Goal: Task Accomplishment & Management: Manage account settings

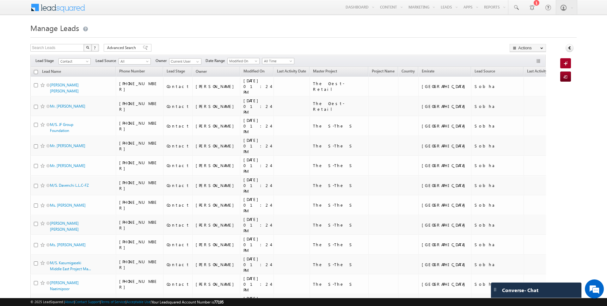
scroll to position [1397, 0]
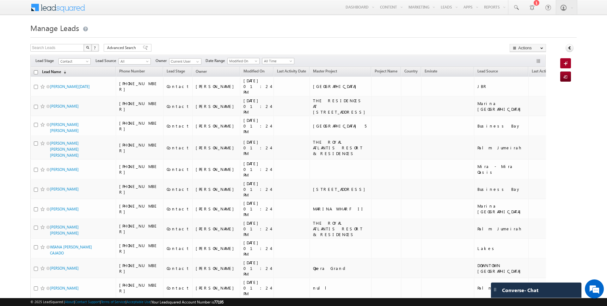
click at [50, 70] on link "Lead Name (sorted descending)" at bounding box center [54, 72] width 30 height 8
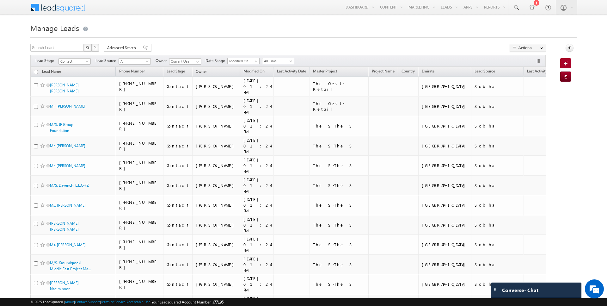
click at [35, 71] on input "checkbox" at bounding box center [36, 72] width 4 height 4
checkbox input "true"
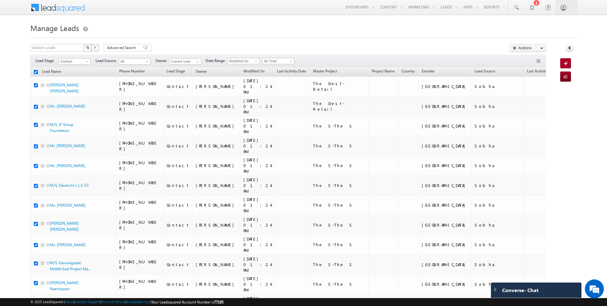
checkbox input "true"
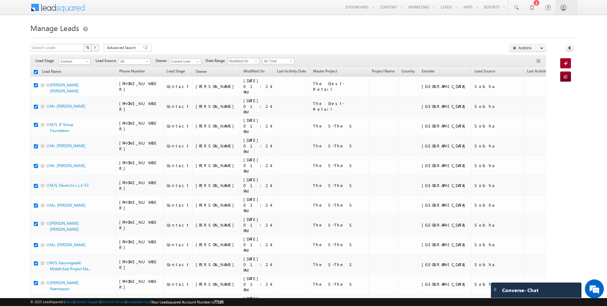
checkbox input "true"
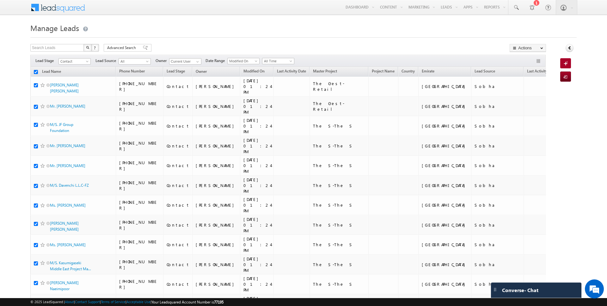
checkbox input "true"
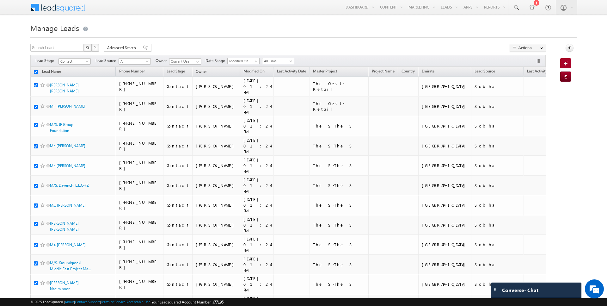
checkbox input "true"
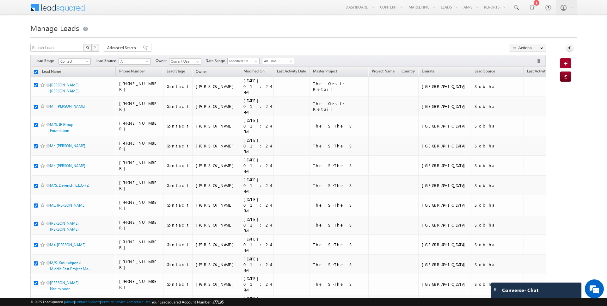
checkbox input "true"
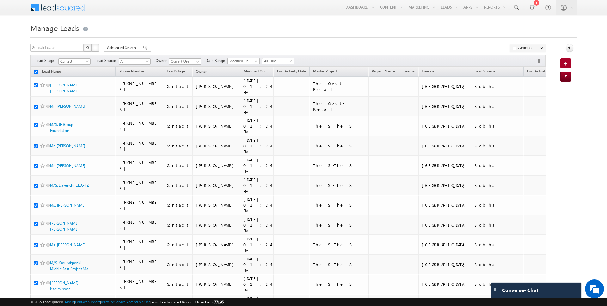
checkbox input "true"
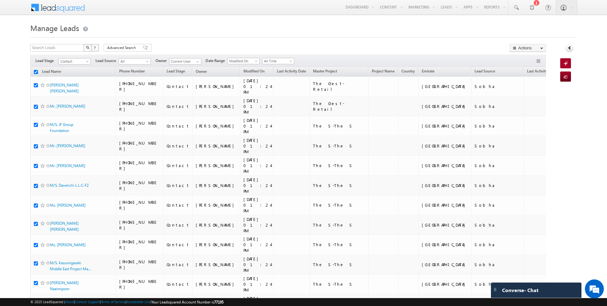
checkbox input "true"
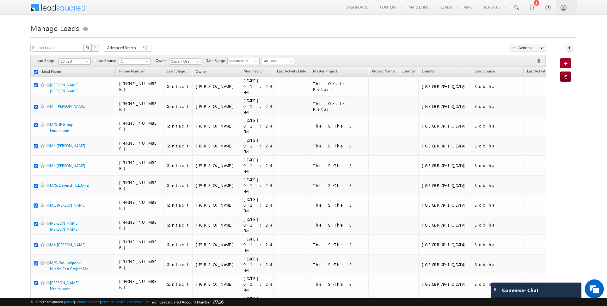
checkbox input "true"
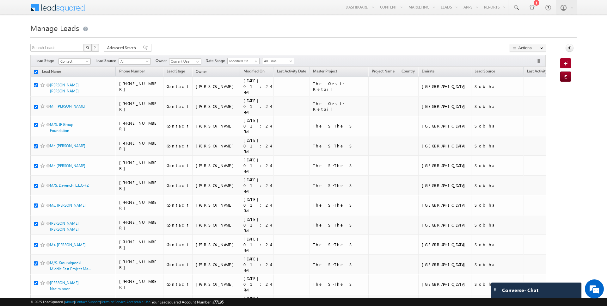
checkbox input "true"
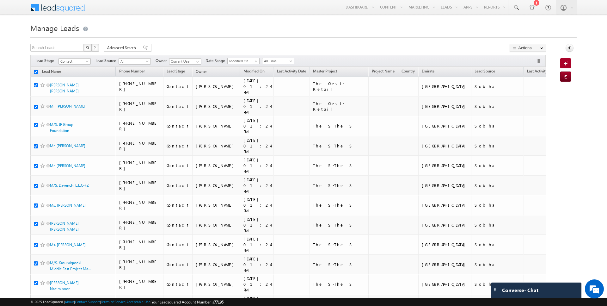
checkbox input "true"
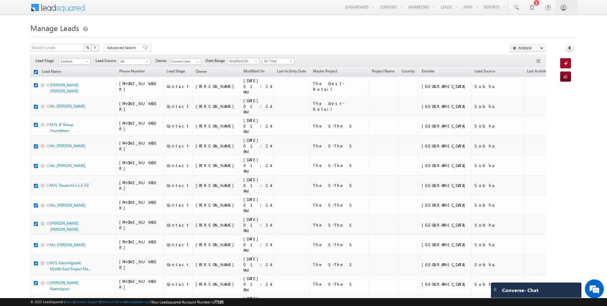
checkbox input "true"
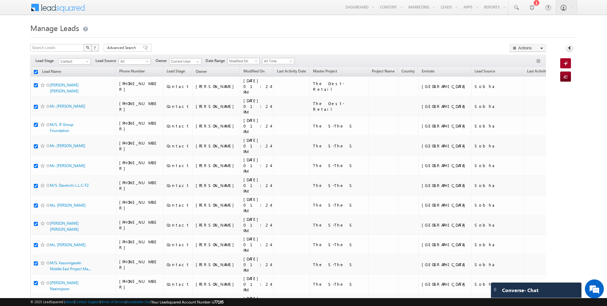
checkbox input "true"
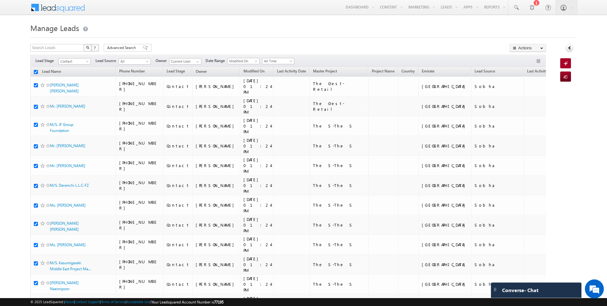
checkbox input "true"
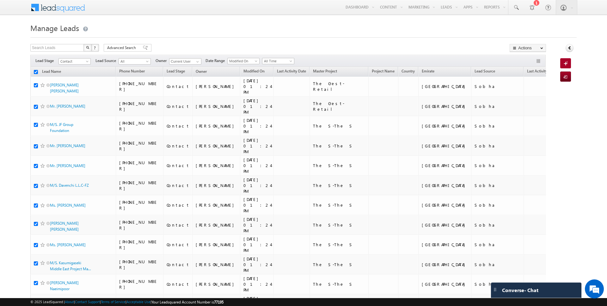
checkbox input "true"
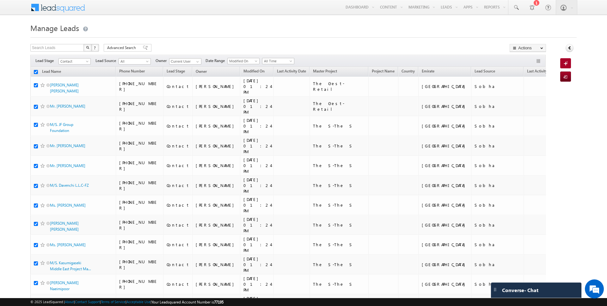
checkbox input "true"
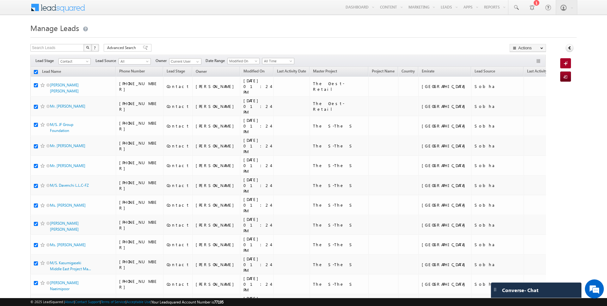
checkbox input "true"
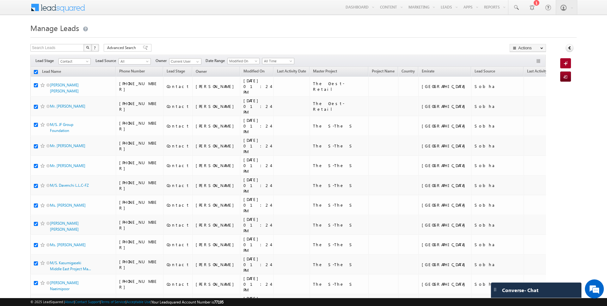
checkbox input "true"
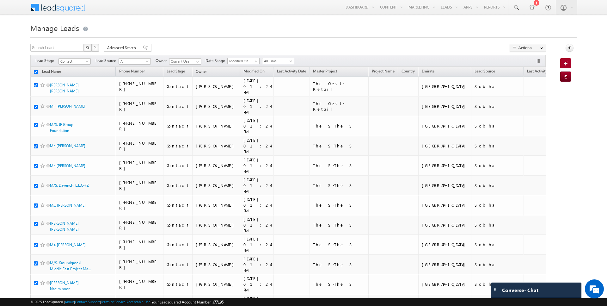
checkbox input "true"
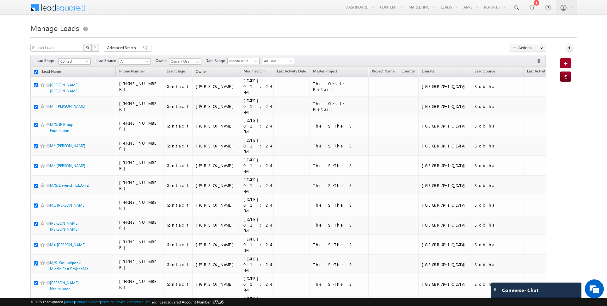
checkbox input "true"
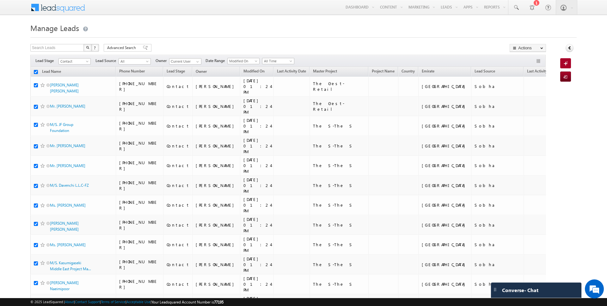
checkbox input "true"
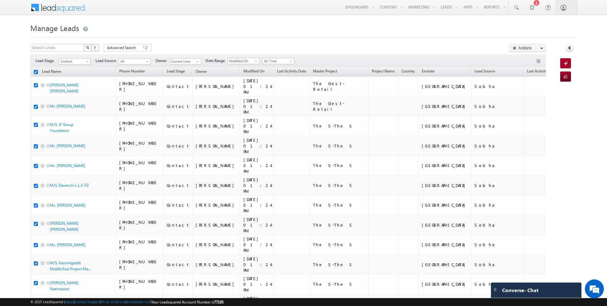
checkbox input "true"
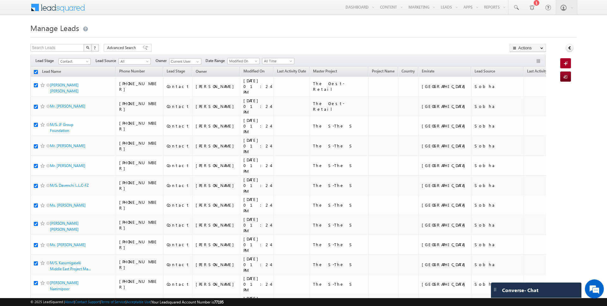
checkbox input "true"
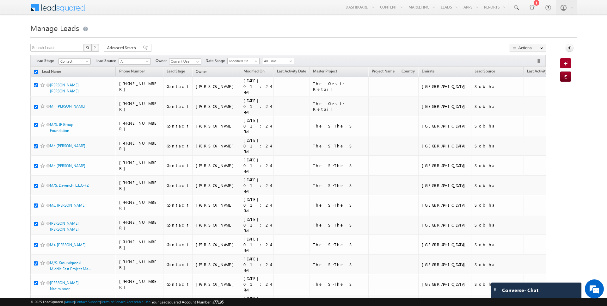
checkbox input "true"
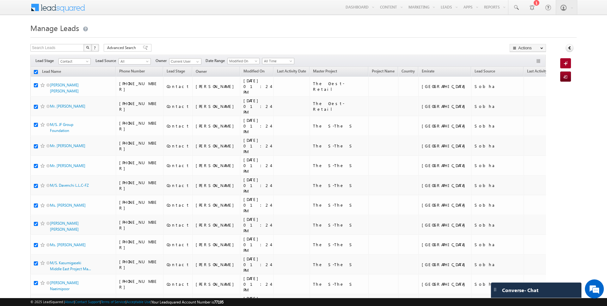
checkbox input "true"
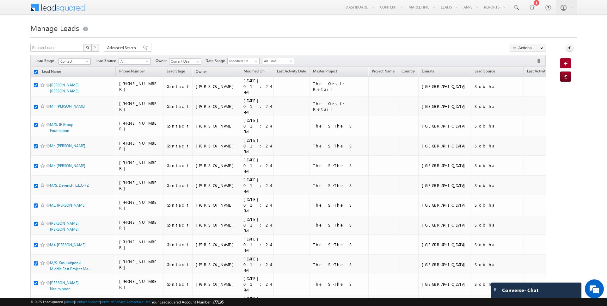
checkbox input "true"
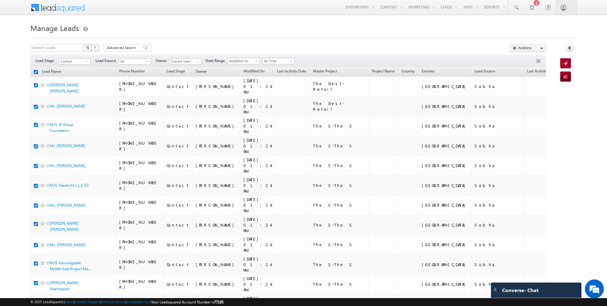
checkbox input "true"
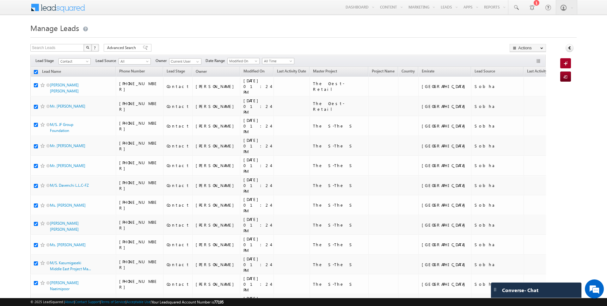
checkbox input "true"
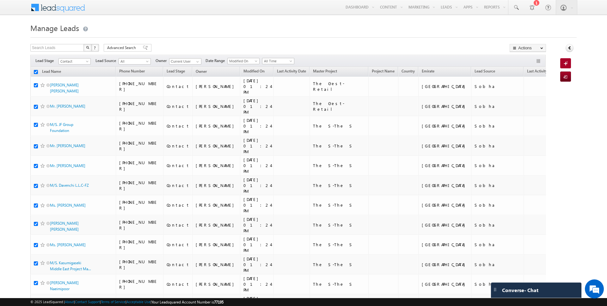
checkbox input "true"
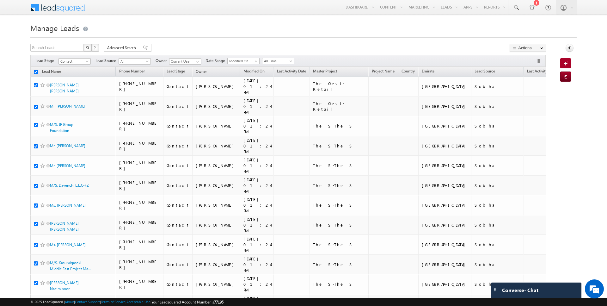
checkbox input "true"
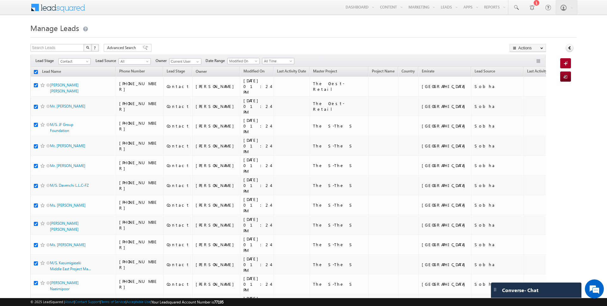
checkbox input "true"
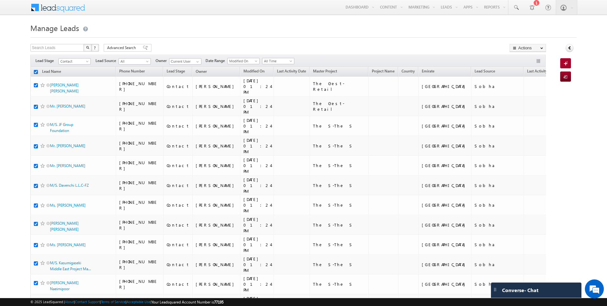
checkbox input "true"
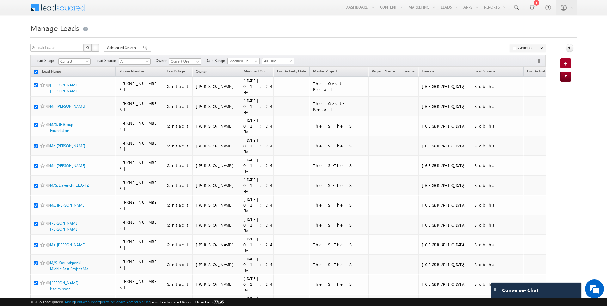
checkbox input "true"
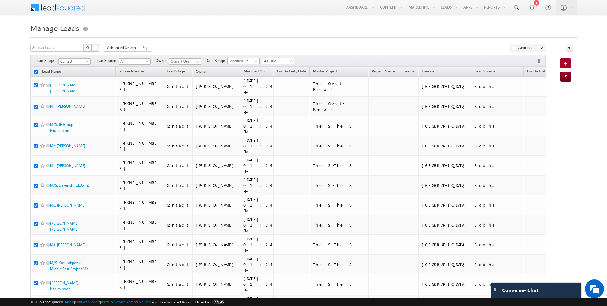
checkbox input "true"
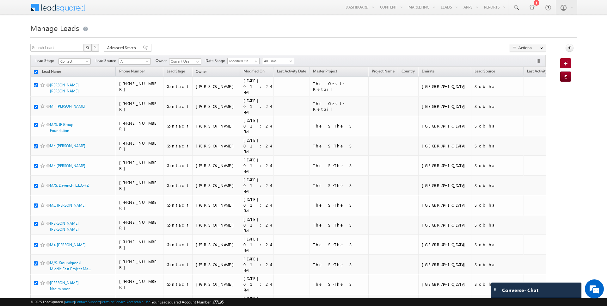
checkbox input "true"
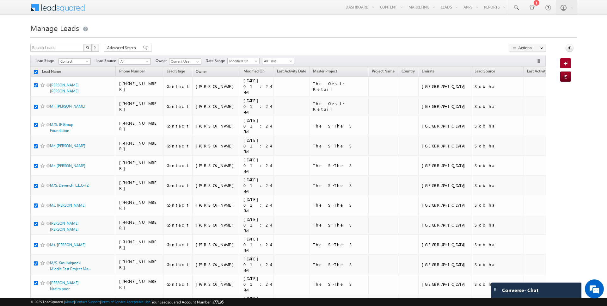
checkbox input "true"
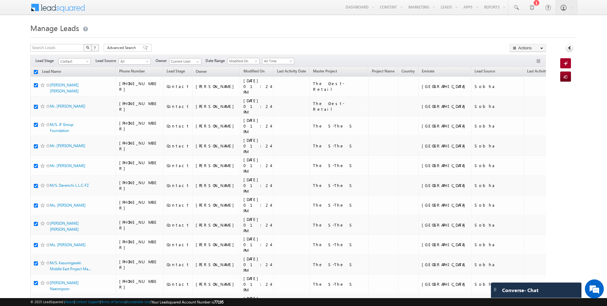
checkbox input "true"
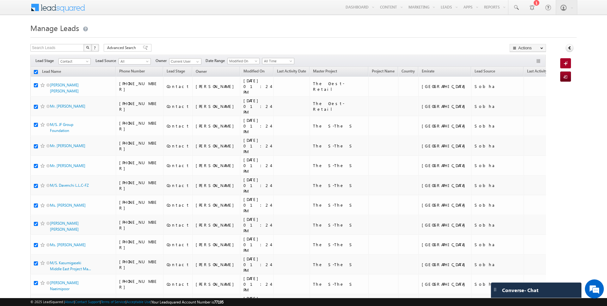
checkbox input "true"
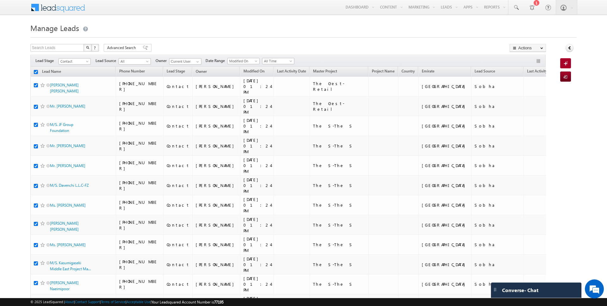
checkbox input "true"
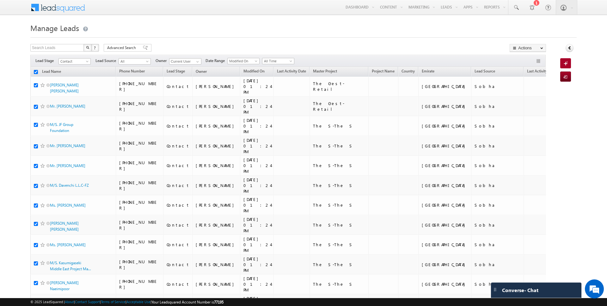
checkbox input "true"
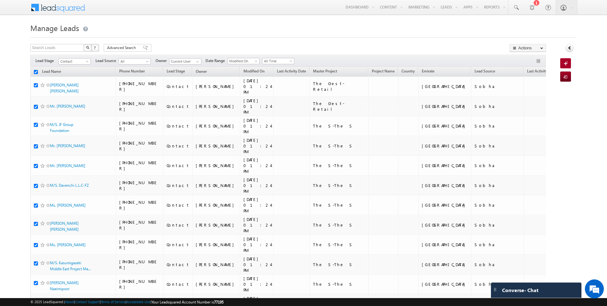
checkbox input "true"
click at [528, 99] on link "Change Owner" at bounding box center [528, 103] width 36 height 8
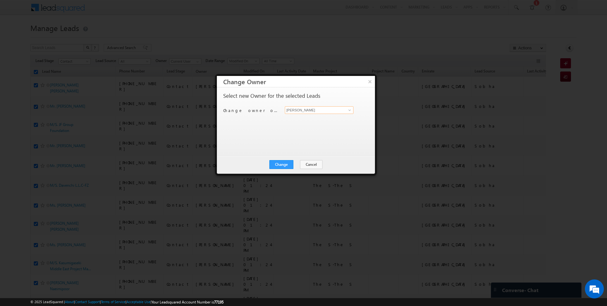
click at [336, 110] on input "[PERSON_NAME]" at bounding box center [319, 110] width 69 height 8
click at [276, 163] on button "Change" at bounding box center [281, 164] width 24 height 9
click at [297, 168] on button "Close" at bounding box center [297, 164] width 20 height 9
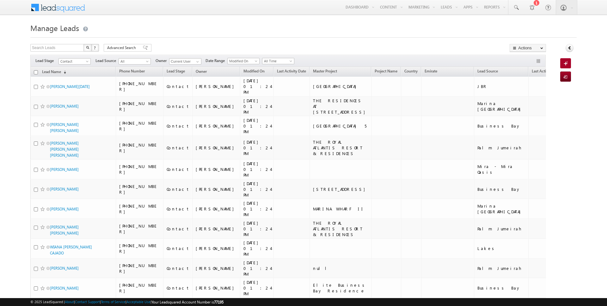
click at [35, 71] on input "checkbox" at bounding box center [36, 72] width 4 height 4
checkbox input "true"
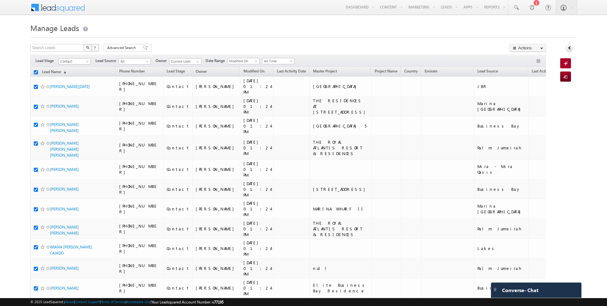
checkbox input "true"
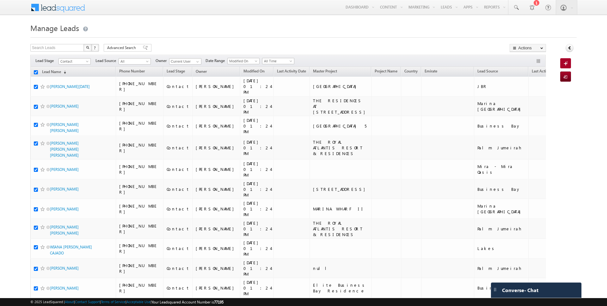
checkbox input "true"
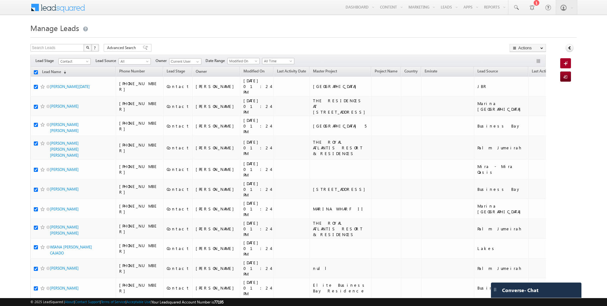
checkbox input "true"
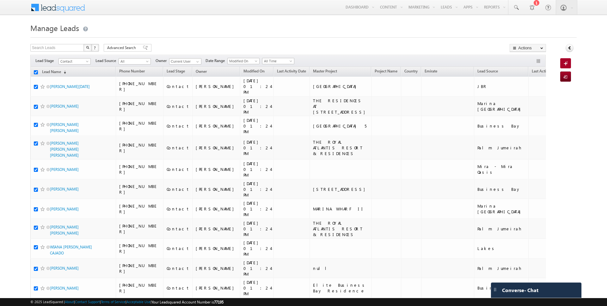
checkbox input "true"
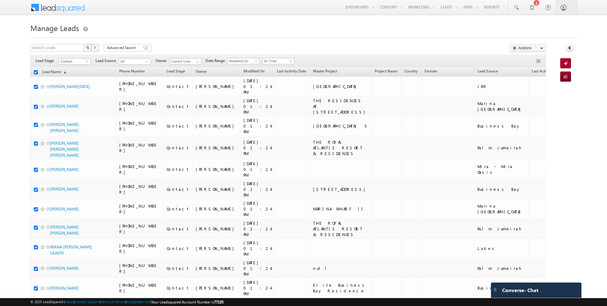
checkbox input "true"
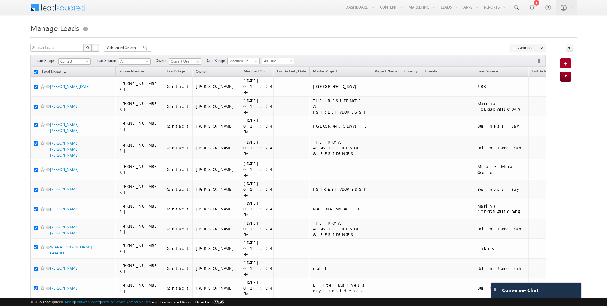
checkbox input "true"
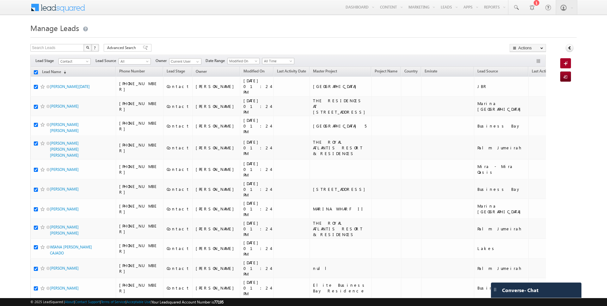
checkbox input "true"
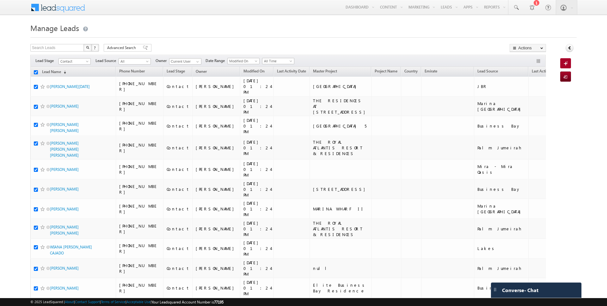
checkbox input "true"
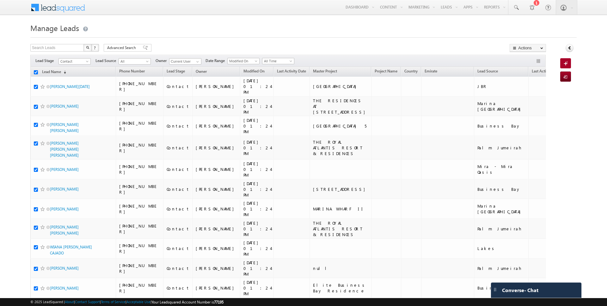
checkbox input "true"
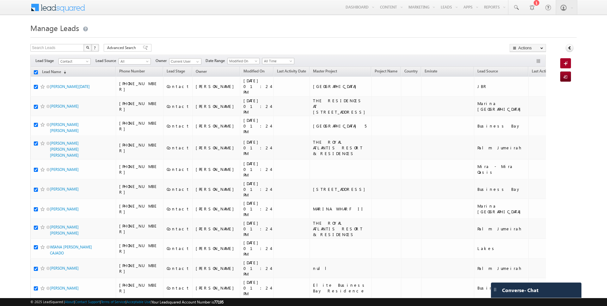
checkbox input "true"
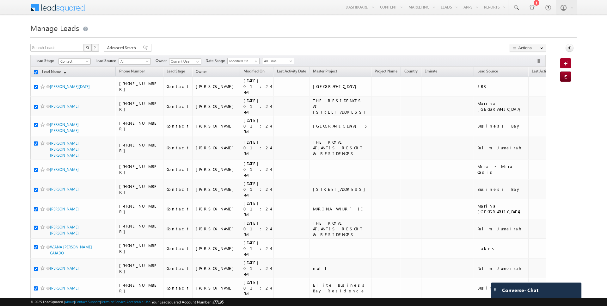
checkbox input "true"
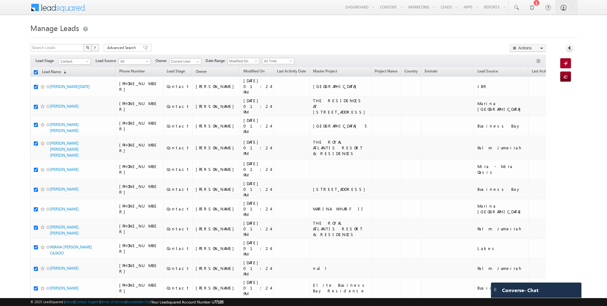
checkbox input "true"
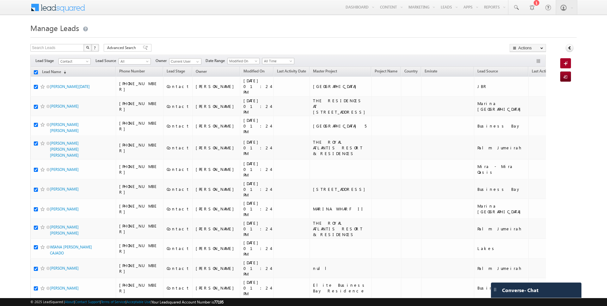
checkbox input "true"
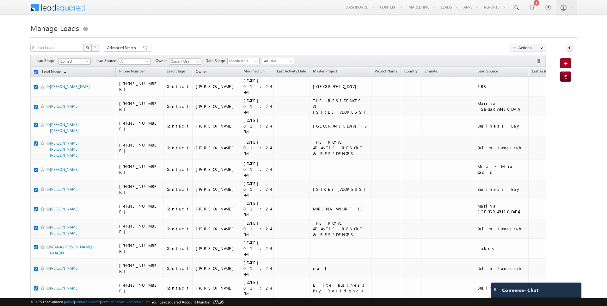
checkbox input "true"
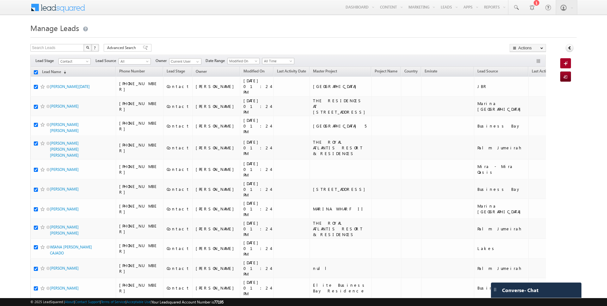
checkbox input "true"
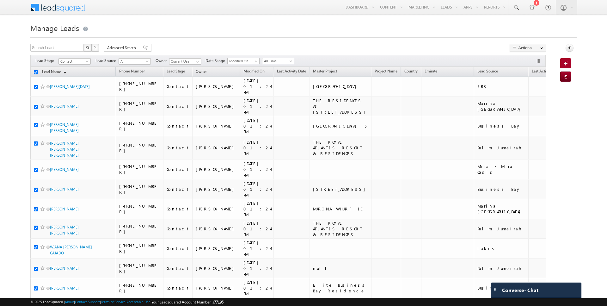
checkbox input "true"
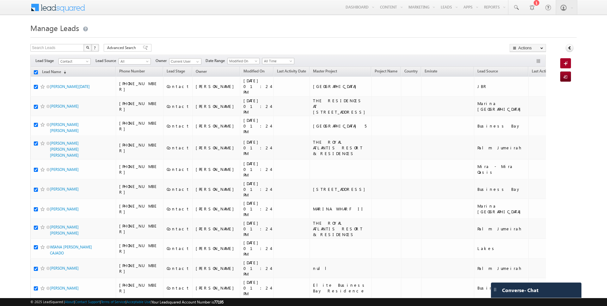
checkbox input "true"
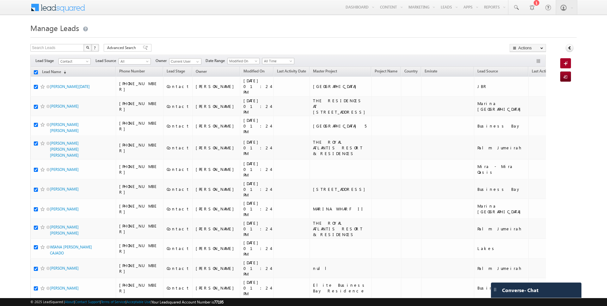
checkbox input "true"
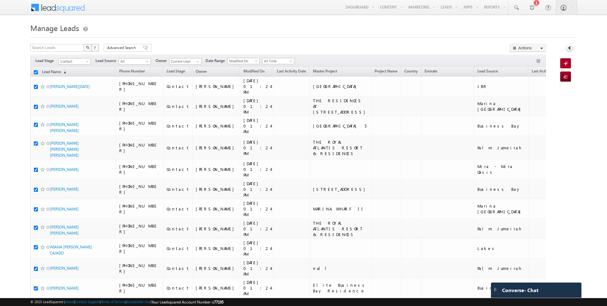
checkbox input "true"
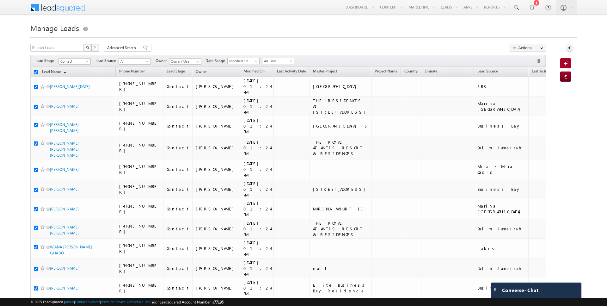
checkbox input "true"
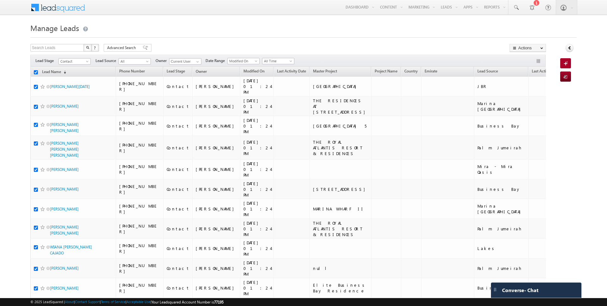
checkbox input "true"
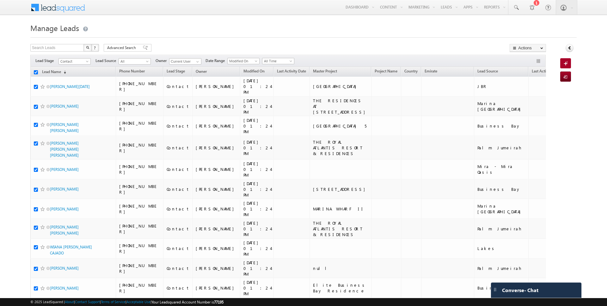
checkbox input "true"
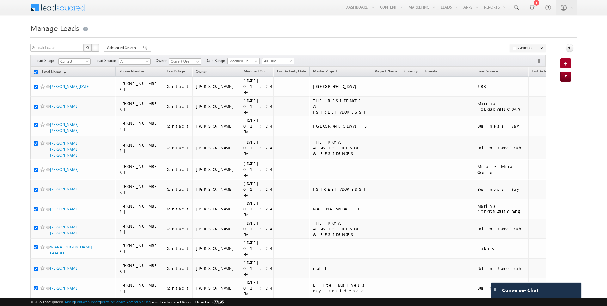
checkbox input "true"
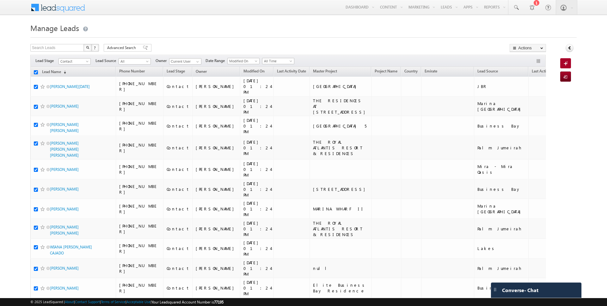
checkbox input "true"
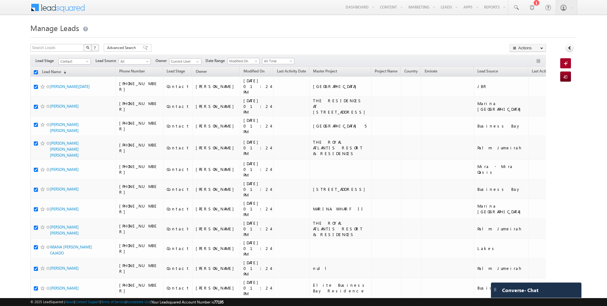
checkbox input "true"
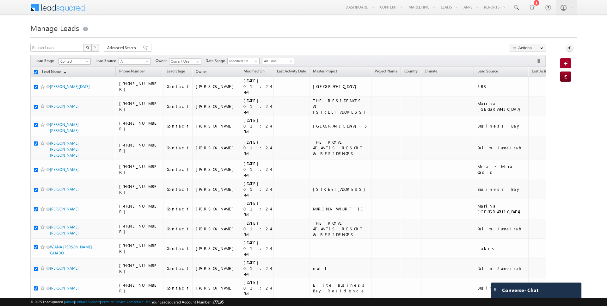
checkbox input "true"
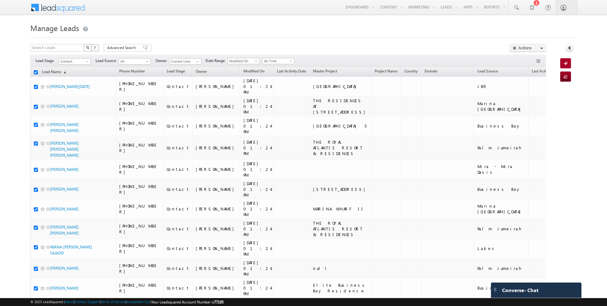
checkbox input "true"
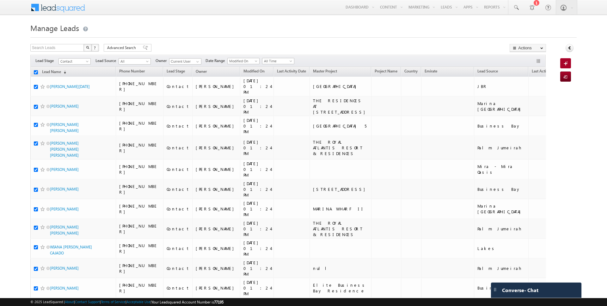
checkbox input "true"
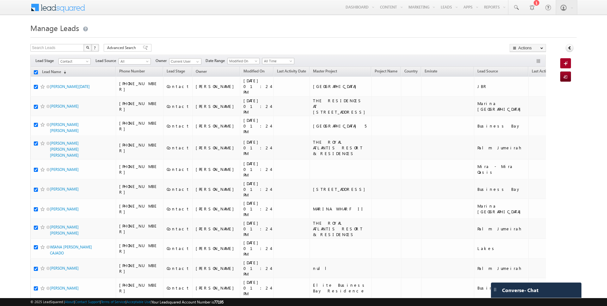
checkbox input "true"
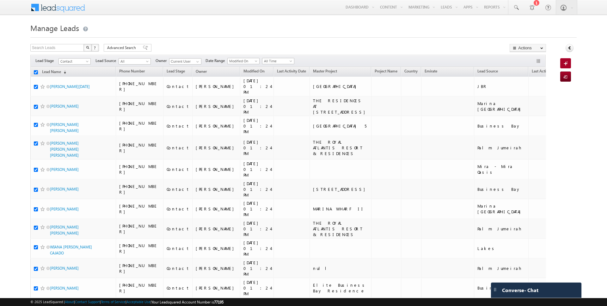
checkbox input "true"
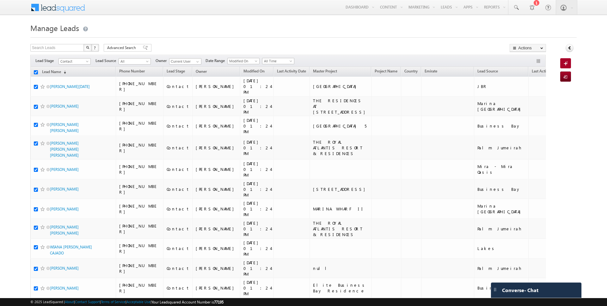
checkbox input "true"
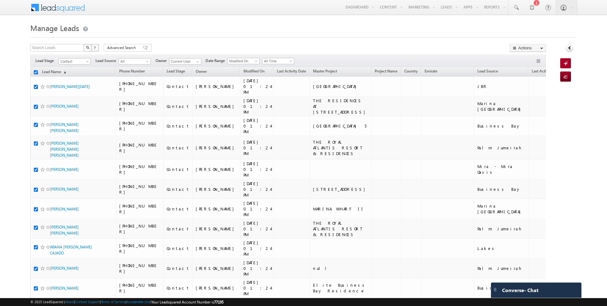
checkbox input "true"
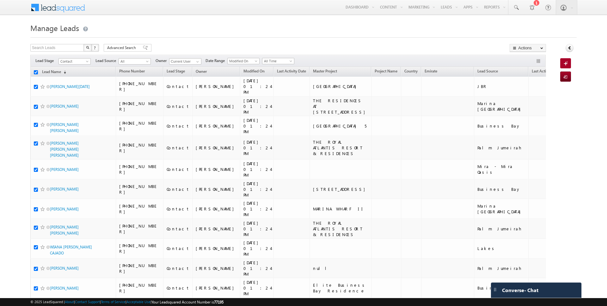
checkbox input "true"
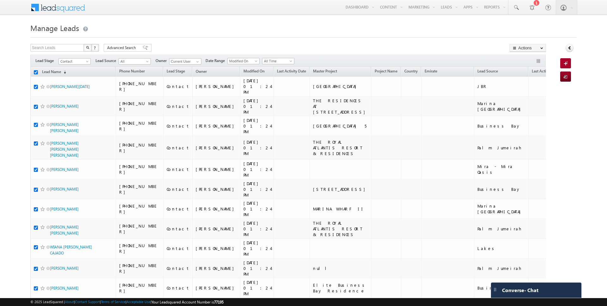
checkbox input "true"
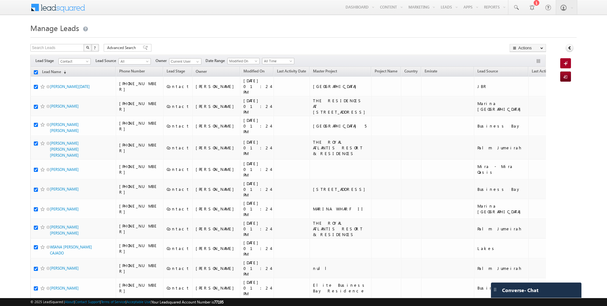
checkbox input "true"
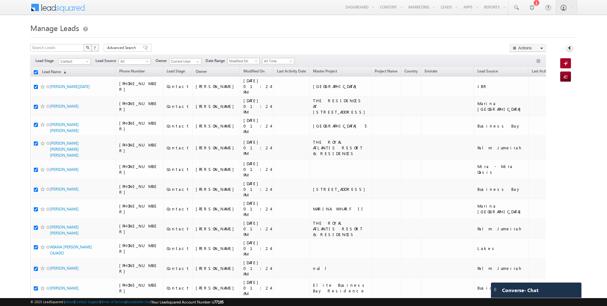
checkbox input "true"
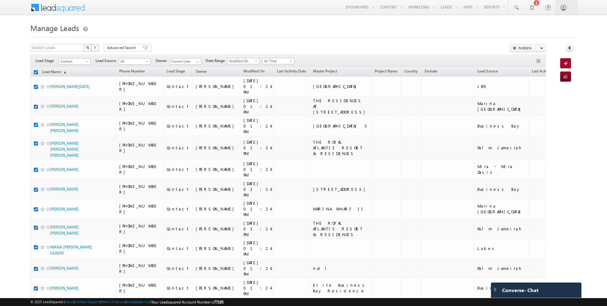
checkbox input "true"
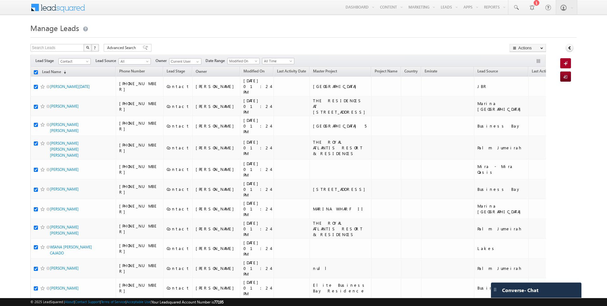
checkbox input "true"
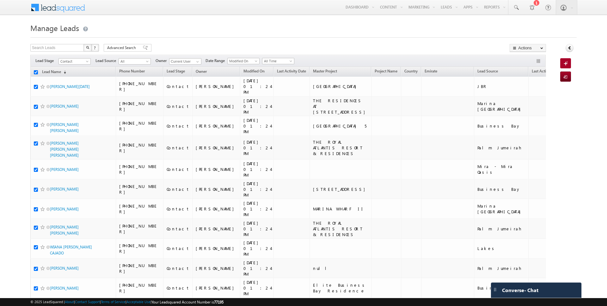
checkbox input "true"
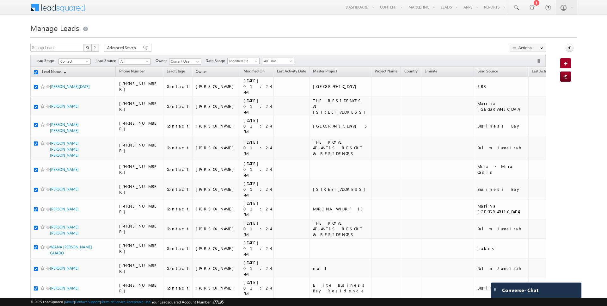
checkbox input "true"
click at [48, 71] on link "Lead Name (sorted descending)" at bounding box center [54, 72] width 30 height 8
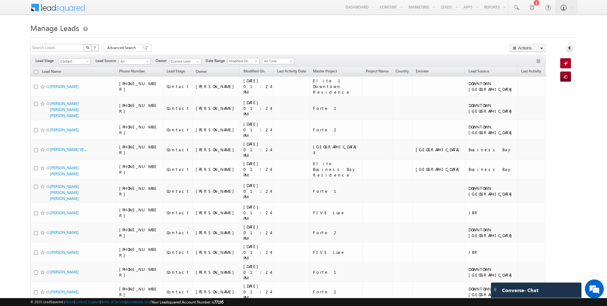
click at [36, 71] on input "checkbox" at bounding box center [36, 72] width 4 height 4
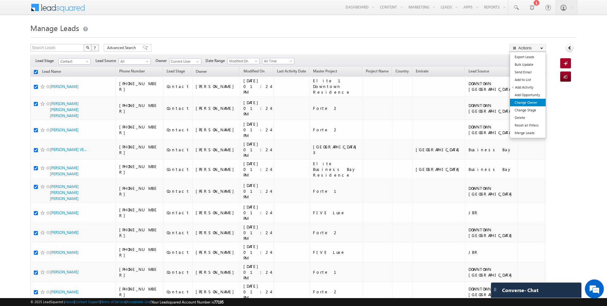
click at [530, 101] on link "Change Owner" at bounding box center [528, 103] width 36 height 8
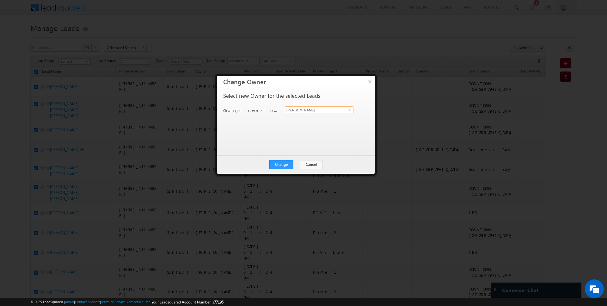
click at [308, 110] on input "[PERSON_NAME]" at bounding box center [319, 110] width 69 height 8
click at [284, 163] on button "Change" at bounding box center [281, 164] width 24 height 9
click at [298, 161] on button "Close" at bounding box center [297, 164] width 20 height 9
